Goal: Task Accomplishment & Management: Complete application form

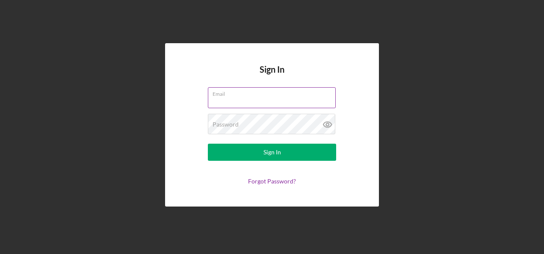
click at [234, 97] on div "Email" at bounding box center [272, 97] width 128 height 21
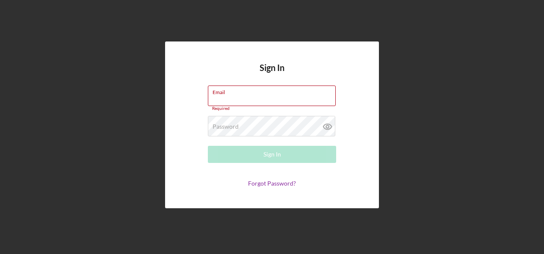
drag, startPoint x: 229, startPoint y: 91, endPoint x: 221, endPoint y: 82, distance: 11.8
click at [221, 82] on div "Sign In Email Required Password Required Sign In Forgot Password?" at bounding box center [272, 124] width 214 height 167
type input "[PERSON_NAME][EMAIL_ADDRESS][PERSON_NAME][DOMAIN_NAME]"
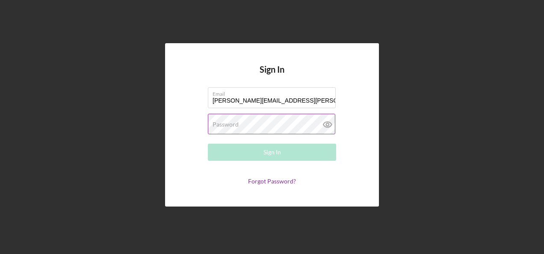
click at [217, 125] on label "Password" at bounding box center [225, 124] width 26 height 7
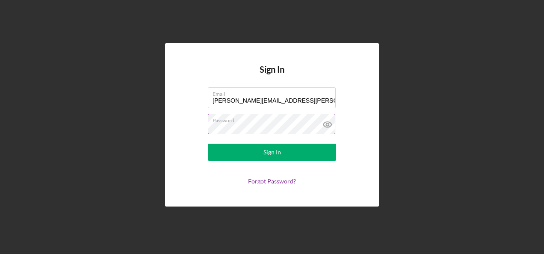
click at [208, 144] on button "Sign In" at bounding box center [272, 152] width 128 height 17
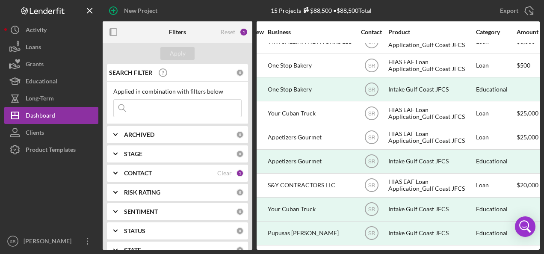
scroll to position [159, 206]
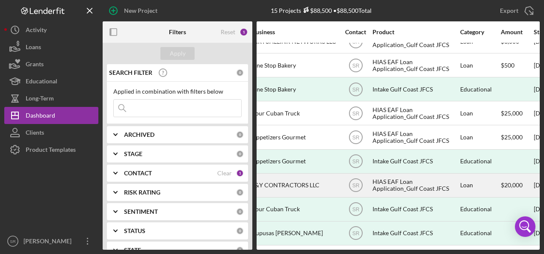
click at [379, 175] on div "HIAS EAF Loan Application_Gulf Coast JFCS" at bounding box center [414, 185] width 85 height 23
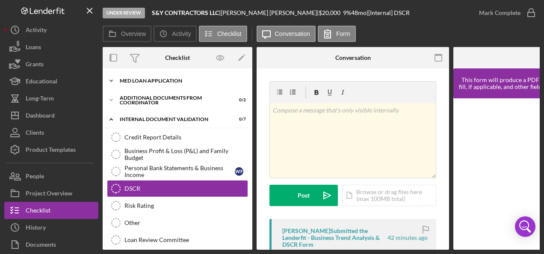
click at [180, 85] on div "Icon/Expander MED Loan Application 14 / 16" at bounding box center [178, 80] width 150 height 17
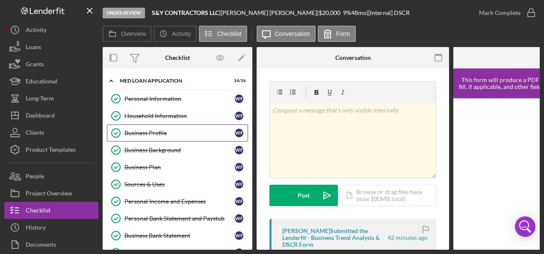
click at [168, 135] on div "Business Profile" at bounding box center [179, 133] width 110 height 7
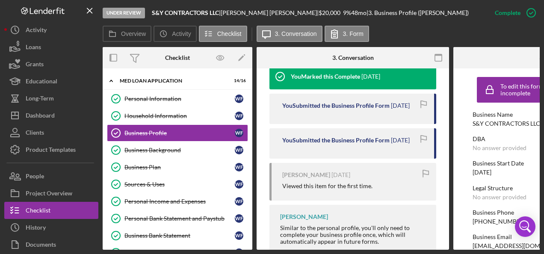
scroll to position [427, 0]
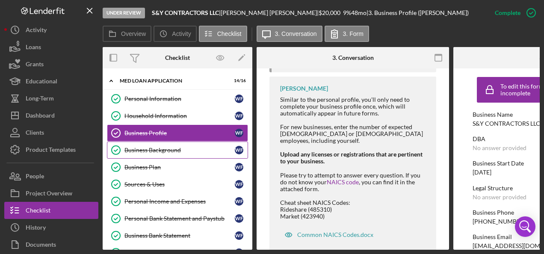
click at [160, 150] on div "Business Background" at bounding box center [179, 150] width 110 height 7
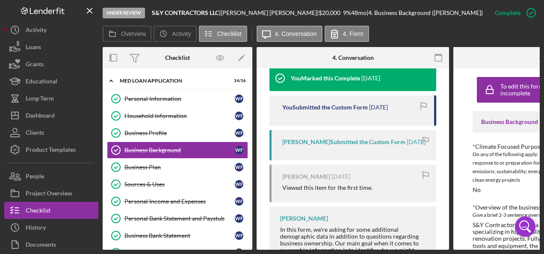
scroll to position [299, 0]
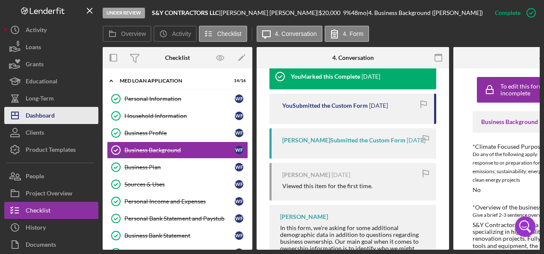
click at [50, 118] on div "Dashboard" at bounding box center [40, 116] width 29 height 19
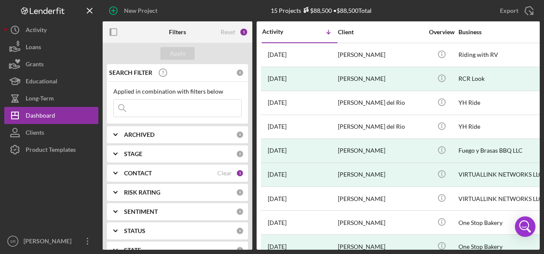
click at [187, 170] on div "CONTACT" at bounding box center [170, 173] width 93 height 7
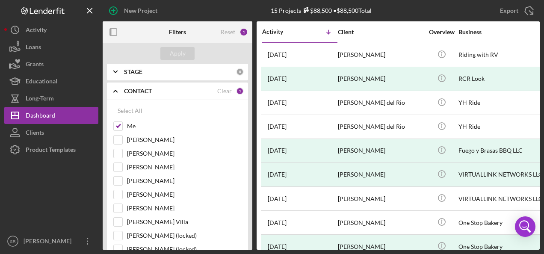
scroll to position [85, 0]
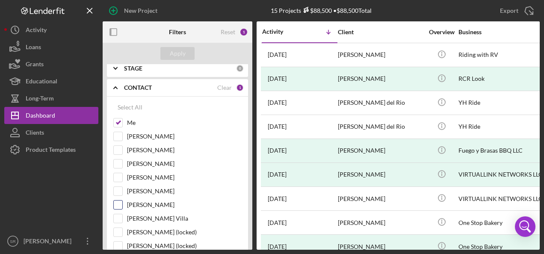
click at [117, 202] on input "[PERSON_NAME]" at bounding box center [118, 204] width 9 height 9
checkbox input "true"
click at [172, 52] on div "Apply" at bounding box center [178, 53] width 16 height 13
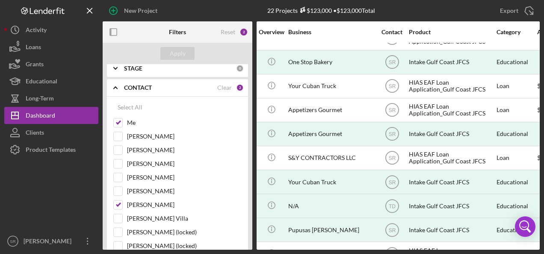
scroll to position [256, 168]
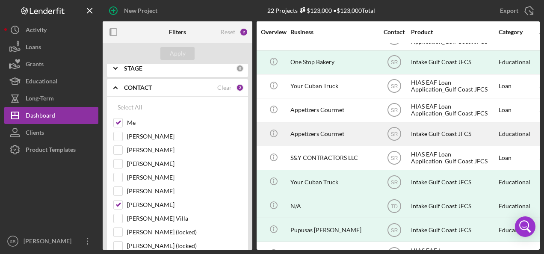
click at [422, 127] on div "Intake Gulf Coast JFCS" at bounding box center [453, 134] width 85 height 23
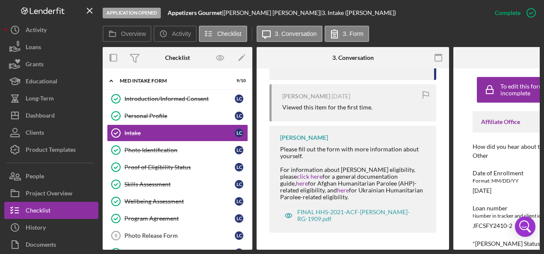
scroll to position [345, 0]
click at [165, 97] on div "Introduction/Informed Consent" at bounding box center [179, 98] width 110 height 7
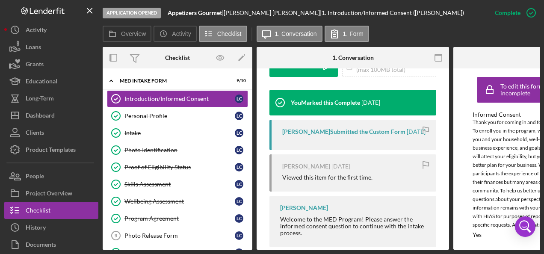
scroll to position [254, 0]
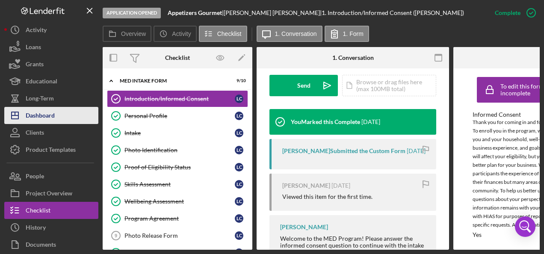
click at [53, 114] on div "Dashboard" at bounding box center [40, 116] width 29 height 19
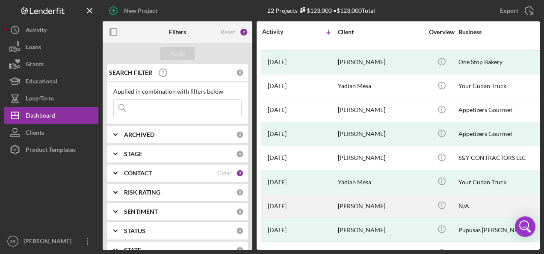
scroll to position [299, 0]
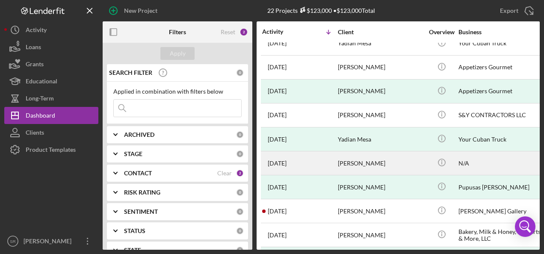
click at [358, 154] on div "[PERSON_NAME]" at bounding box center [380, 163] width 85 height 23
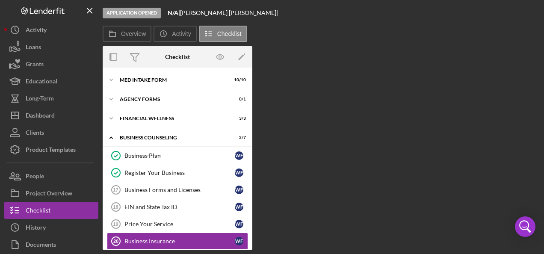
scroll to position [24, 0]
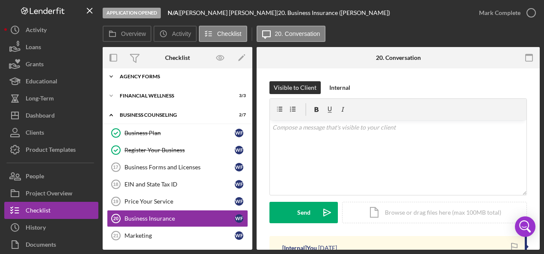
click at [140, 76] on div "Agency Forms" at bounding box center [181, 76] width 122 height 5
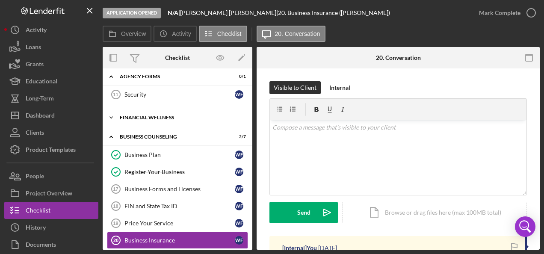
click at [156, 118] on div "Financial Wellness" at bounding box center [181, 117] width 122 height 5
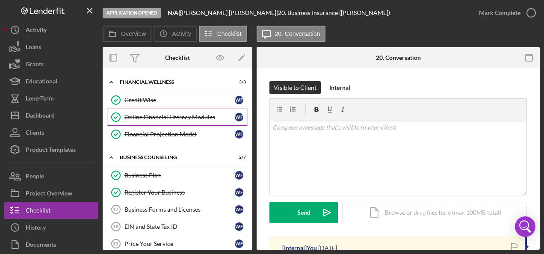
scroll to position [101, 0]
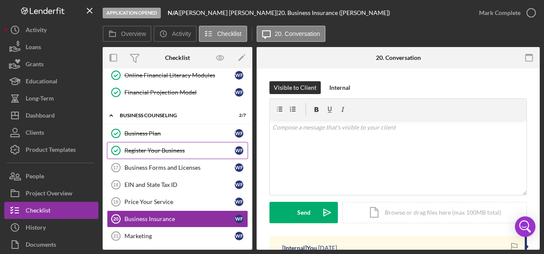
click at [165, 147] on div "Register Your Business" at bounding box center [179, 150] width 110 height 7
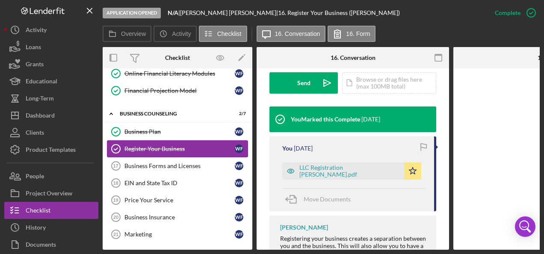
scroll to position [103, 0]
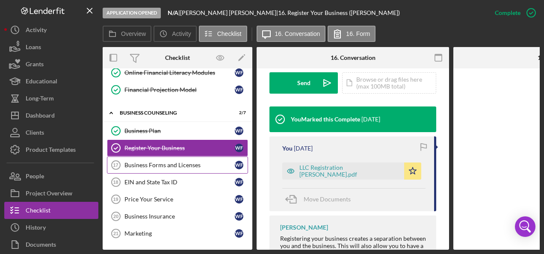
click at [155, 162] on div "Business Forms and Licenses" at bounding box center [179, 165] width 110 height 7
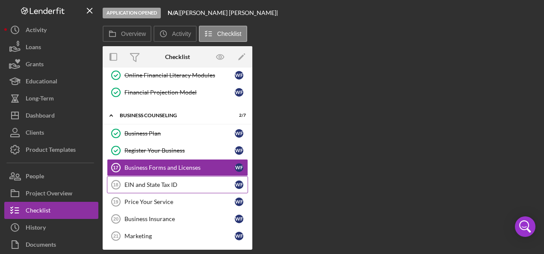
click at [146, 181] on div "EIN and State Tax ID" at bounding box center [179, 184] width 110 height 7
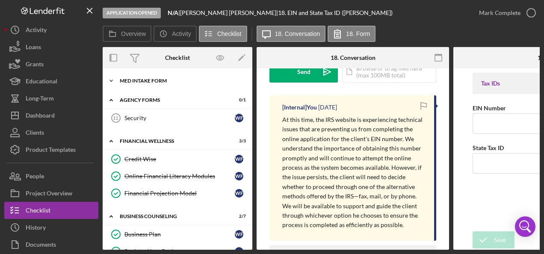
click at [154, 77] on div "Icon/Expander MED Intake Form 10 / 10" at bounding box center [178, 80] width 150 height 17
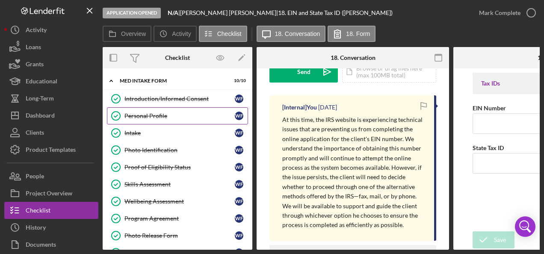
click at [137, 112] on div "Personal Profile" at bounding box center [179, 115] width 110 height 7
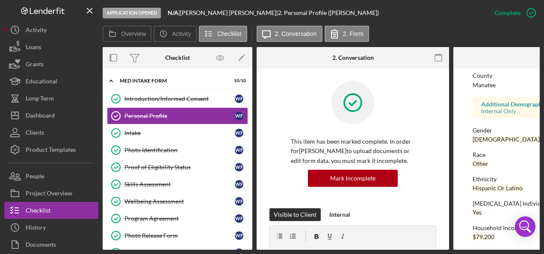
scroll to position [227, 0]
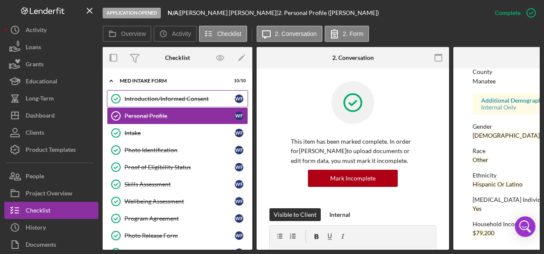
click at [142, 98] on div "Introduction/Informed Consent" at bounding box center [179, 98] width 110 height 7
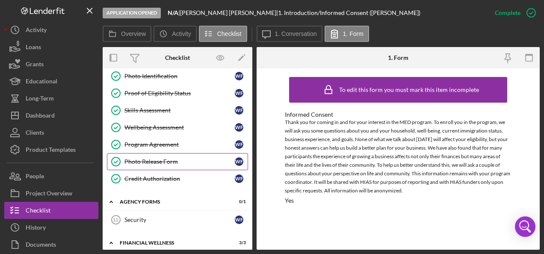
scroll to position [85, 0]
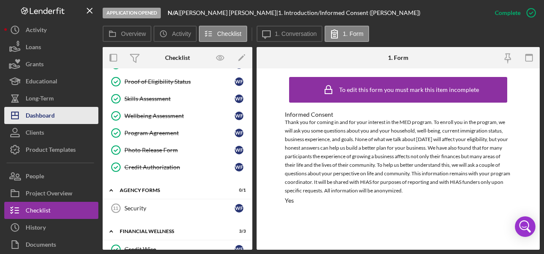
click at [50, 113] on div "Dashboard" at bounding box center [40, 116] width 29 height 19
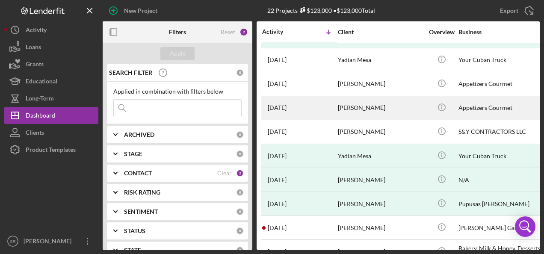
scroll to position [299, 0]
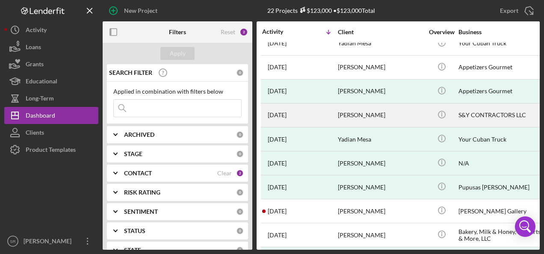
click at [362, 112] on div "[PERSON_NAME]" at bounding box center [380, 115] width 85 height 23
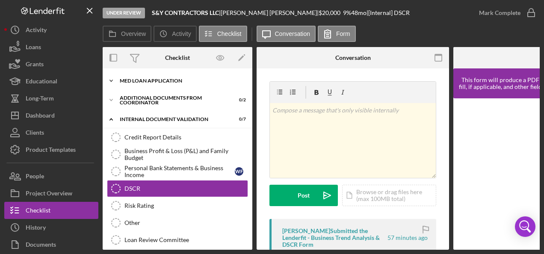
click at [153, 79] on div "MED Loan Application" at bounding box center [181, 80] width 122 height 5
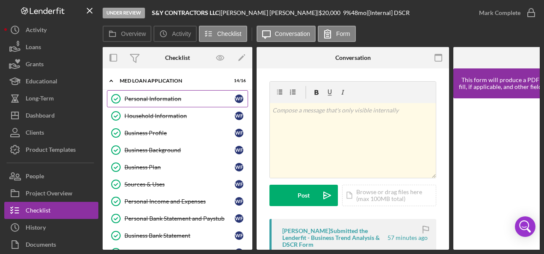
click at [148, 98] on div "Personal Information" at bounding box center [179, 98] width 110 height 7
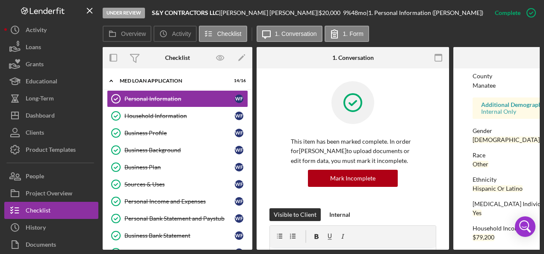
scroll to position [227, 0]
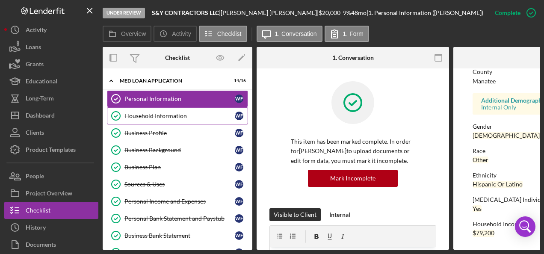
click at [145, 118] on div "Household Information" at bounding box center [179, 115] width 110 height 7
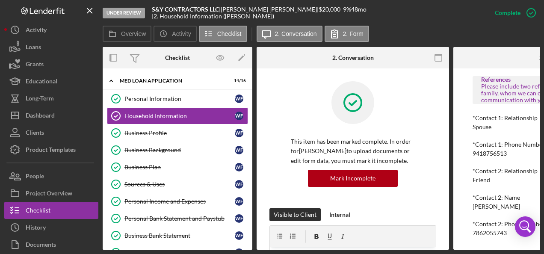
scroll to position [690, 0]
click at [155, 136] on link "Business Profile Business Profile W F" at bounding box center [177, 132] width 141 height 17
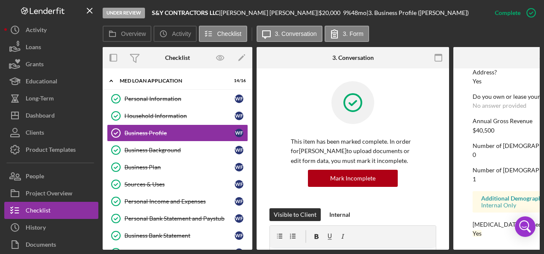
scroll to position [473, 0]
click at [164, 149] on div "Business Background" at bounding box center [179, 150] width 110 height 7
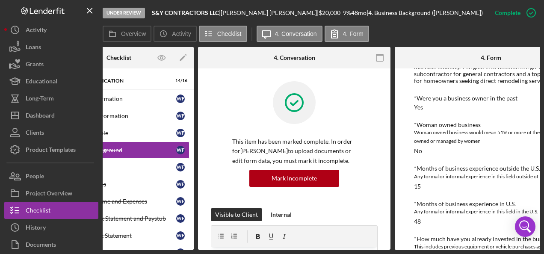
scroll to position [214, 0]
